Goal: Find specific fact: Locate a discrete piece of known information

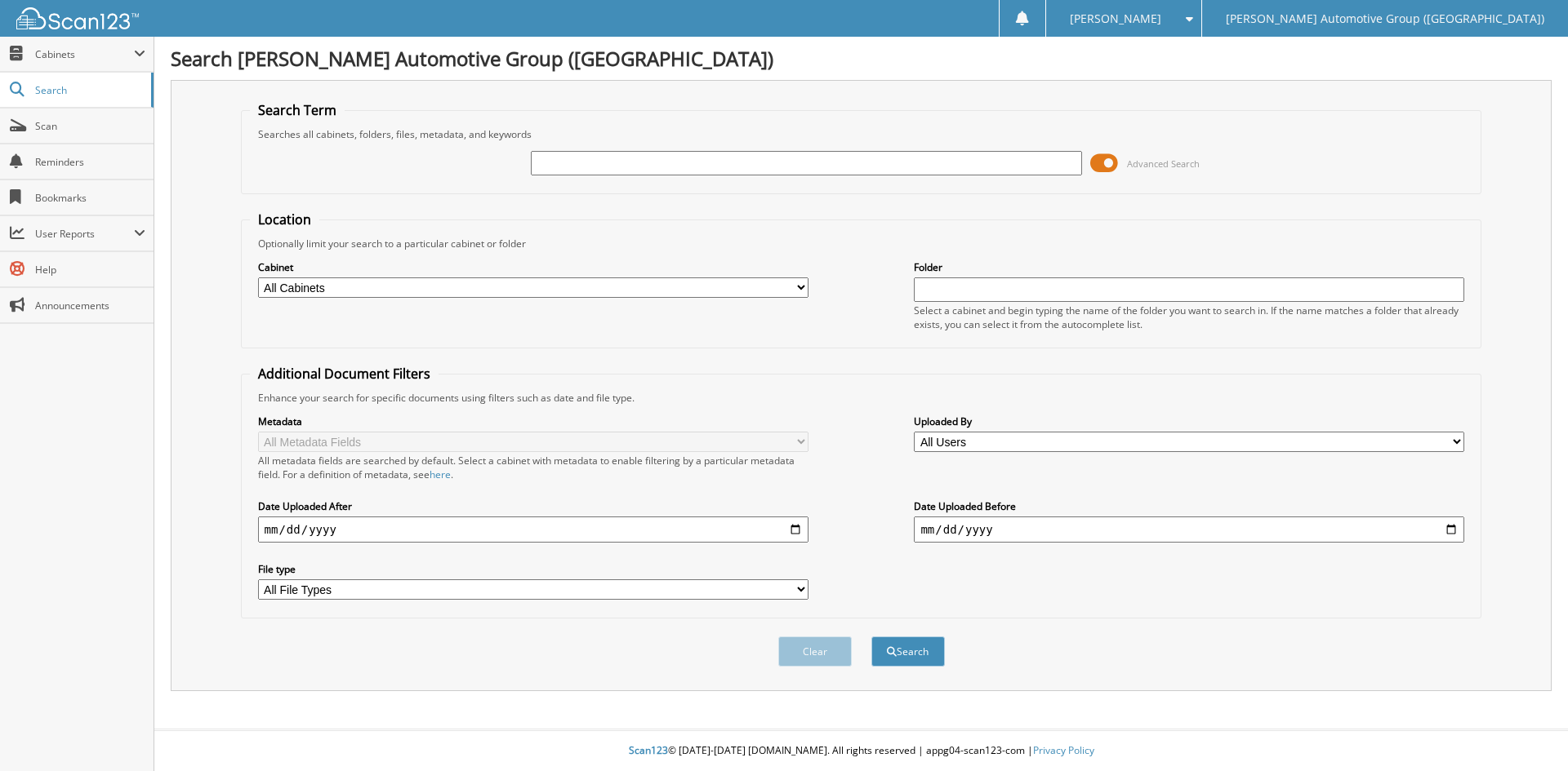
click at [542, 160] on input "text" at bounding box center [806, 163] width 551 height 25
type input "349193"
click at [898, 649] on button "Search" at bounding box center [908, 651] width 73 height 31
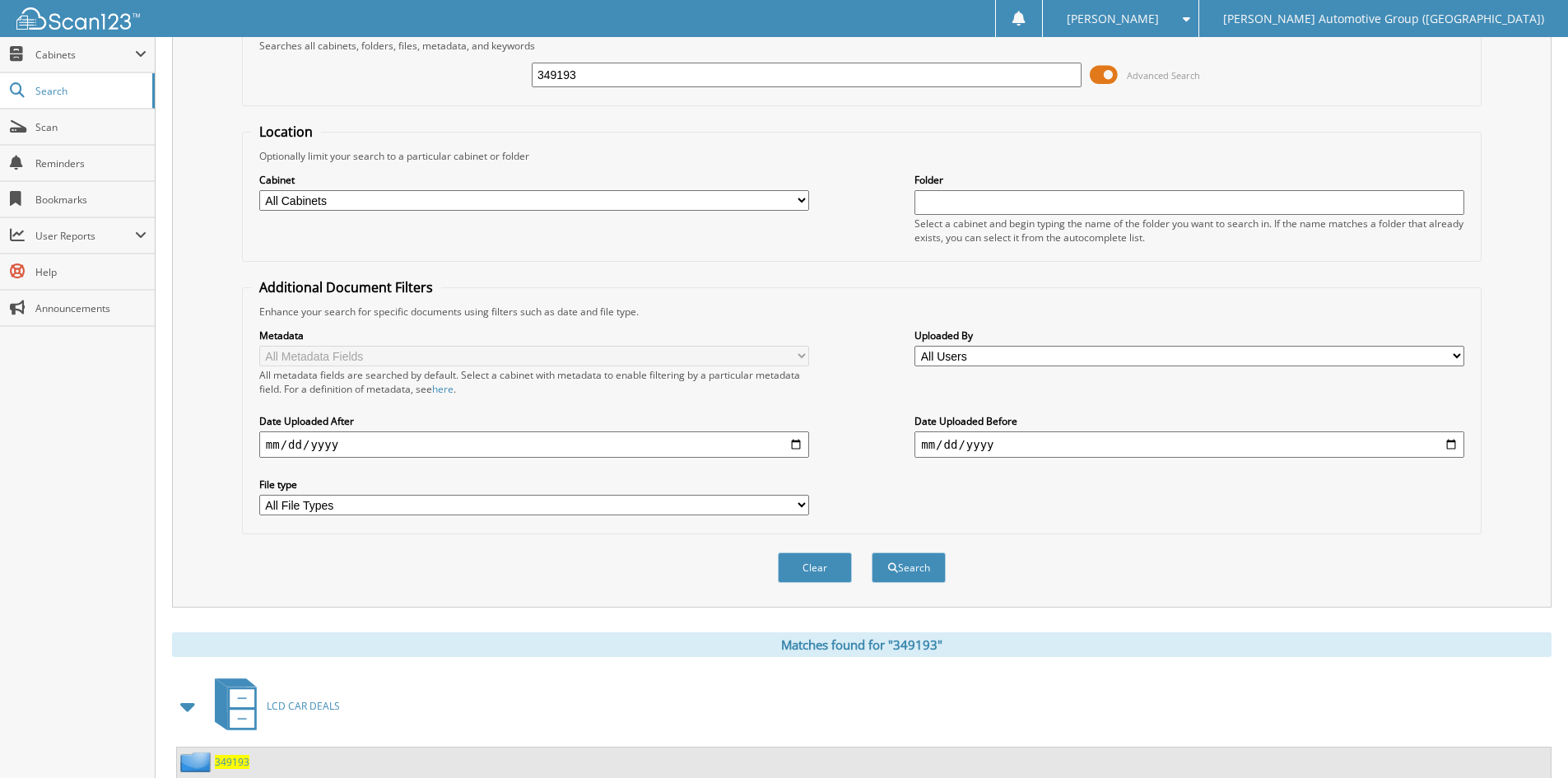
scroll to position [412, 0]
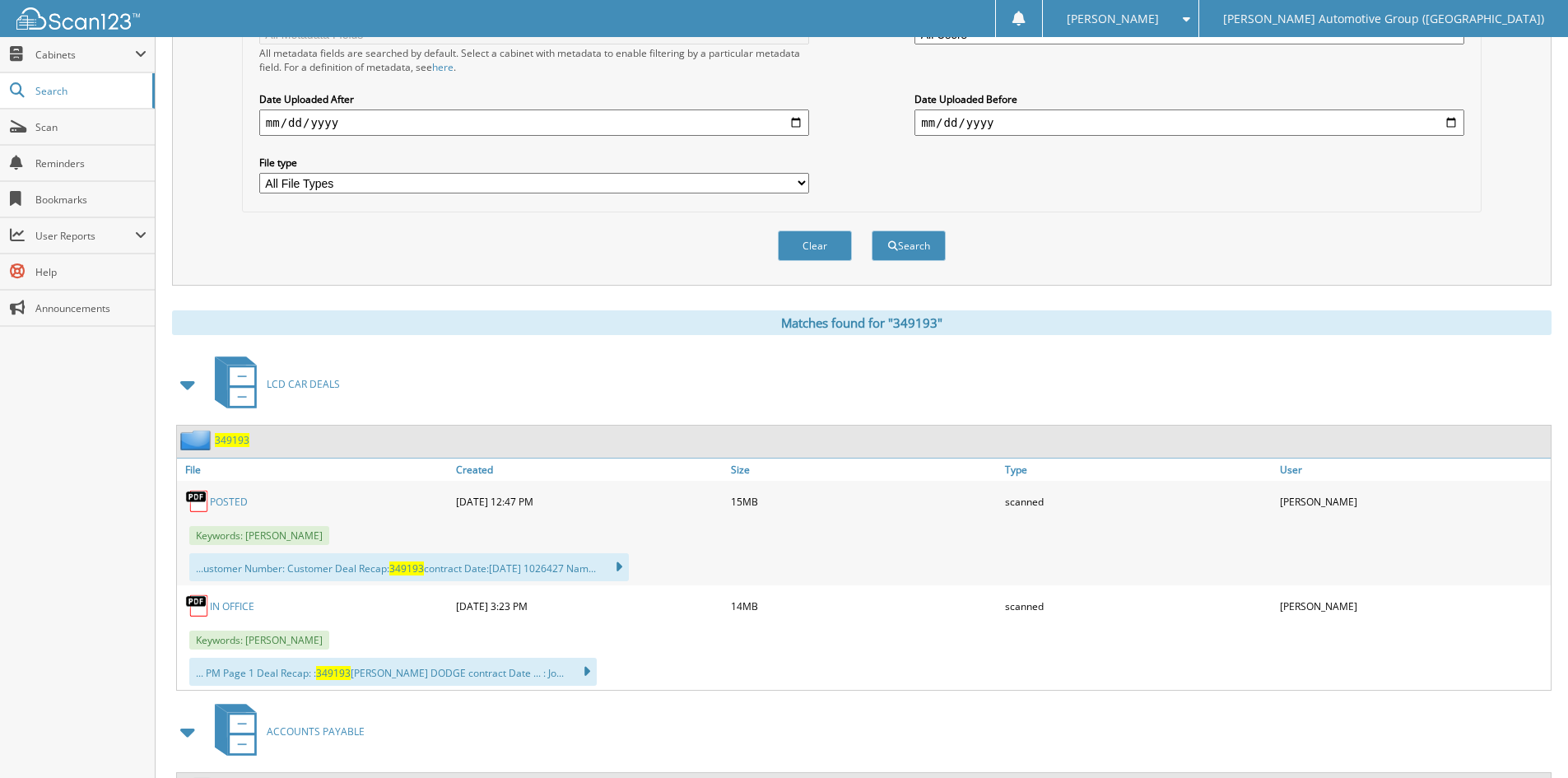
click at [228, 503] on link "POSTED" at bounding box center [229, 502] width 38 height 14
